Goal: Task Accomplishment & Management: Manage account settings

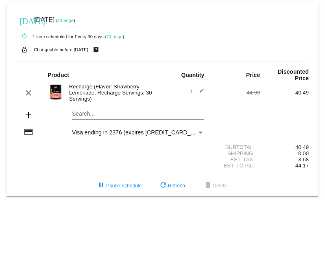
click at [110, 98] on div "Recharge (Flavor: Strawberry Lemonade, Recharge Servings: 30 Servings)" at bounding box center [114, 92] width 98 height 18
click at [65, 94] on div "Recharge (Flavor: Strawberry Lemonade, Recharge Servings: 30 Servings)" at bounding box center [114, 92] width 98 height 18
click at [59, 94] on img at bounding box center [56, 92] width 16 height 16
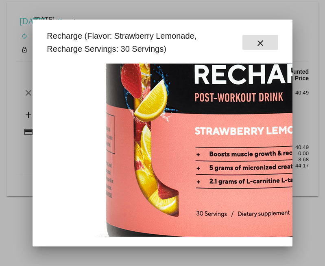
scroll to position [242, 0]
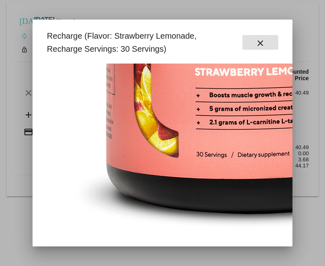
click at [251, 50] on div "Recharge (Flavor: Strawberry Lemonade, Recharge Servings: 30 Servings) close" at bounding box center [162, 42] width 241 height 26
click at [256, 44] on mat-icon "close" at bounding box center [261, 43] width 10 height 10
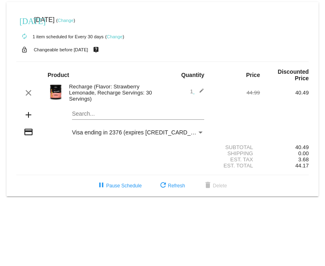
click at [74, 22] on link "Change" at bounding box center [66, 20] width 16 height 5
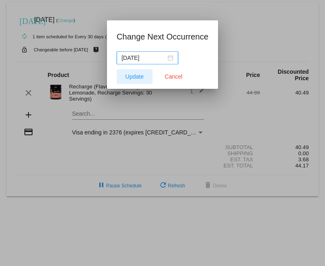
click at [134, 77] on span "Update" at bounding box center [134, 76] width 18 height 7
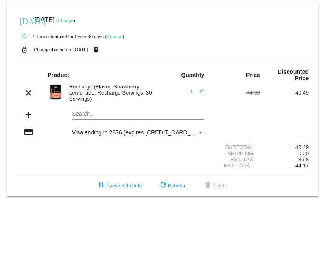
click at [87, 118] on mat-card "[DATE] [DATE] ( Change ) autorenew 1 item scheduled for Every 30 days ( Change …" at bounding box center [163, 99] width 312 height 194
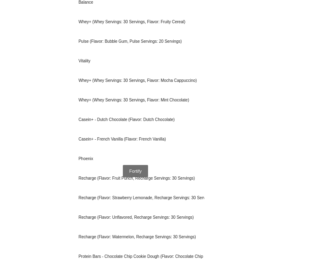
scroll to position [469, 0]
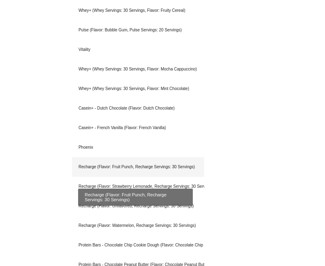
click at [132, 167] on div "Recharge (Flavor: Fruit Punch, Recharge Servings: 30 Servings)" at bounding box center [138, 167] width 132 height 20
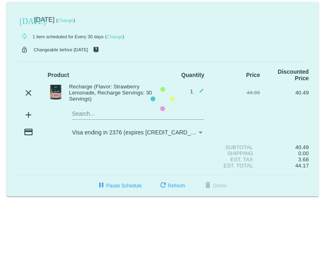
scroll to position [0, 0]
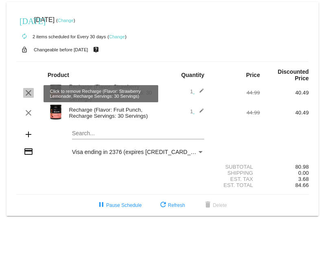
click at [27, 92] on mat-icon "clear" at bounding box center [29, 93] width 10 height 10
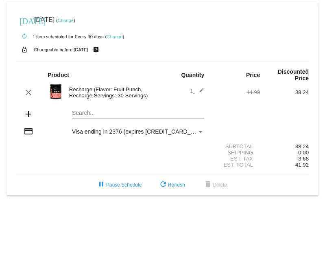
click at [135, 217] on body "[DATE] [DATE] ( Change ) autorenew 1 item scheduled for Every 30 days ( Change …" at bounding box center [162, 133] width 325 height 266
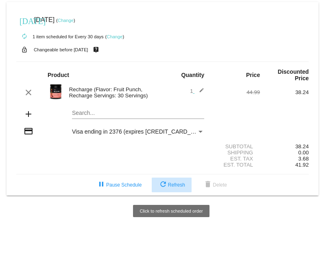
click at [181, 188] on span "refresh Refresh" at bounding box center [171, 185] width 27 height 6
